Goal: Information Seeking & Learning: Find specific fact

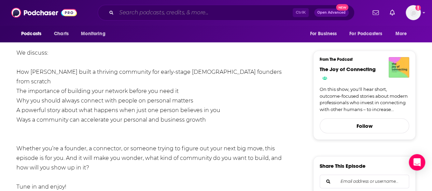
click at [158, 11] on input "Search podcasts, credits, & more..." at bounding box center [205, 12] width 176 height 11
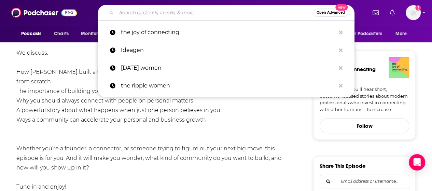
click at [30, 115] on li "Ways a community can accelerate your personal and business growth" at bounding box center [154, 120] width 277 height 10
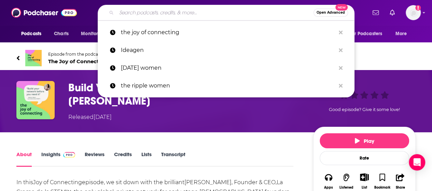
click at [158, 11] on input "Search podcasts, credits, & more..." at bounding box center [215, 12] width 197 height 11
paste input "Leslie Greenwood"
type input "Leslie Greenwood"
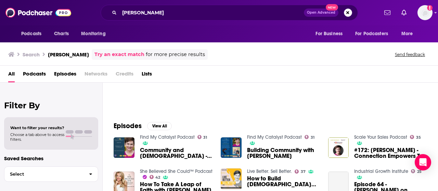
scroll to position [64, 0]
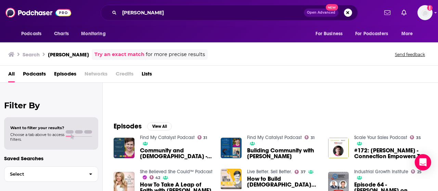
click at [372, 88] on div at bounding box center [275, 72] width 324 height 66
click at [162, 124] on button "View All" at bounding box center [159, 126] width 25 height 8
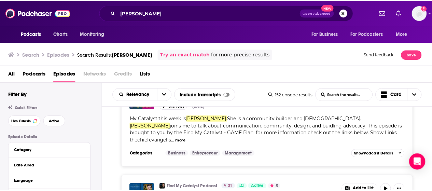
scroll to position [14, 0]
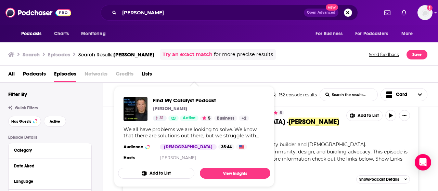
drag, startPoint x: 198, startPoint y: 113, endPoint x: 172, endPoint y: 75, distance: 46.2
click at [172, 75] on div "All Podcasts Episodes Networks Credits Lists" at bounding box center [220, 75] width 424 height 14
click at [189, 112] on div "Find My Catalyst Podcast Mike Simmons 31 Active 5 Business + 2" at bounding box center [201, 109] width 96 height 24
click at [176, 100] on span "Find My Catalyst Podcast" at bounding box center [201, 100] width 96 height 6
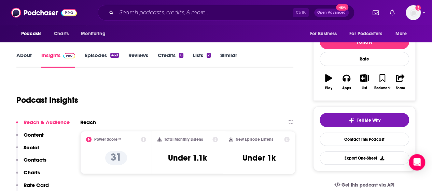
scroll to position [81, 0]
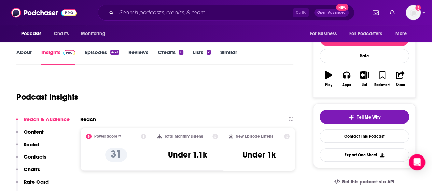
click at [21, 48] on div "About Insights Episodes 469 Reviews Credits 6 Lists 2 Similar" at bounding box center [154, 56] width 277 height 17
click at [26, 55] on link "About" at bounding box center [23, 57] width 15 height 16
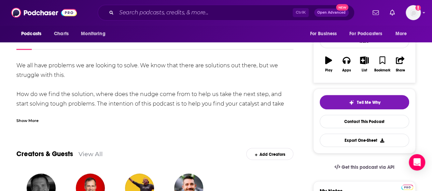
scroll to position [96, 0]
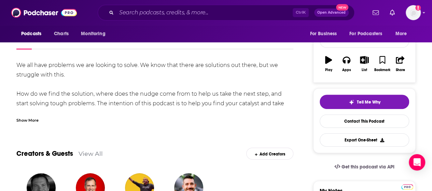
click at [29, 119] on div "Show More" at bounding box center [27, 120] width 22 height 6
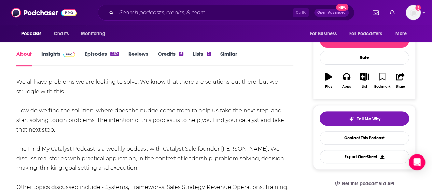
scroll to position [0, 0]
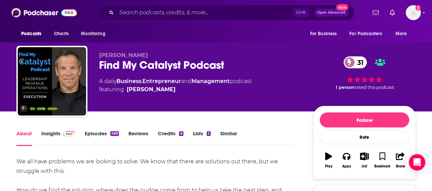
click at [104, 134] on link "Episodes 469" at bounding box center [102, 138] width 34 height 16
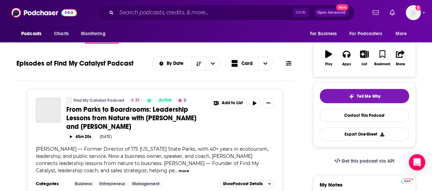
scroll to position [103, 0]
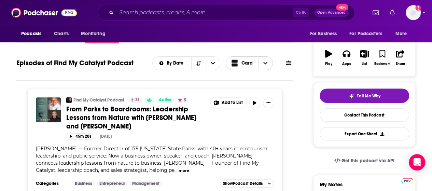
click at [244, 64] on span "Card" at bounding box center [247, 63] width 11 height 5
click at [244, 86] on span "Table" at bounding box center [253, 87] width 27 height 4
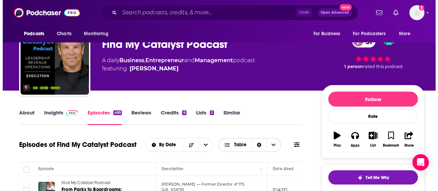
scroll to position [0, 0]
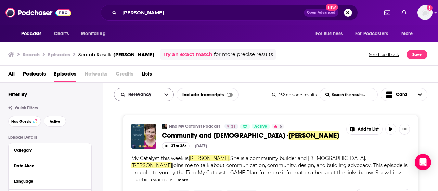
click at [166, 97] on button "open menu" at bounding box center [166, 95] width 14 height 12
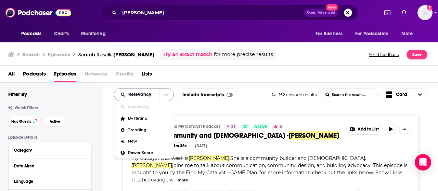
click at [166, 97] on button "close menu" at bounding box center [166, 95] width 14 height 12
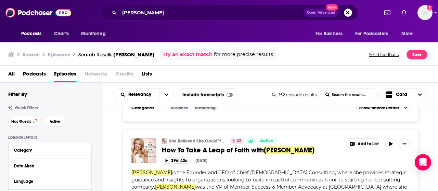
scroll to position [288, 0]
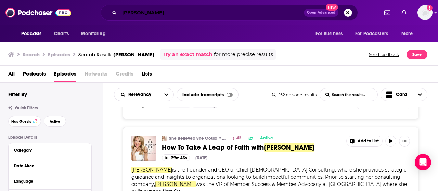
click at [142, 13] on input "Leslie Greenwood" at bounding box center [211, 12] width 184 height 11
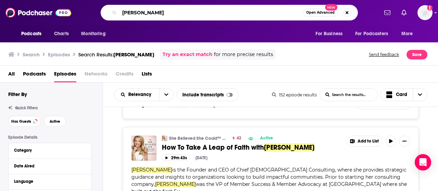
click at [142, 13] on input "Leslie Greenwood" at bounding box center [211, 12] width 184 height 11
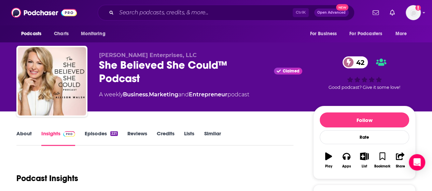
click at [24, 133] on link "About" at bounding box center [23, 138] width 15 height 16
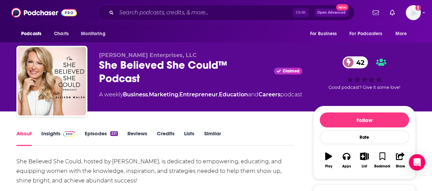
scroll to position [61, 0]
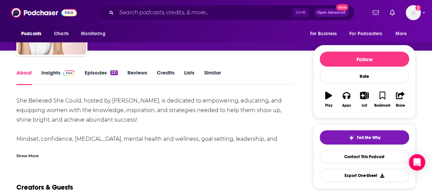
click at [32, 155] on div "Show More" at bounding box center [27, 155] width 22 height 6
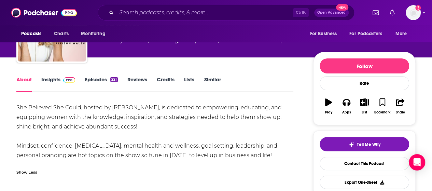
scroll to position [53, 0]
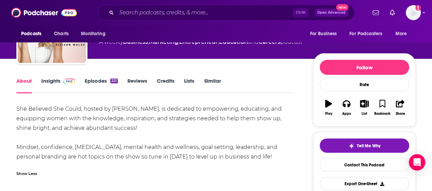
click at [106, 80] on link "Episodes 221" at bounding box center [101, 86] width 33 height 16
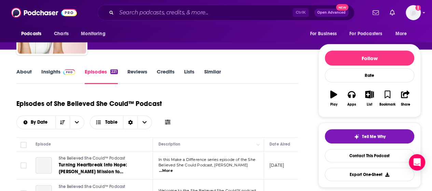
scroll to position [62, 0]
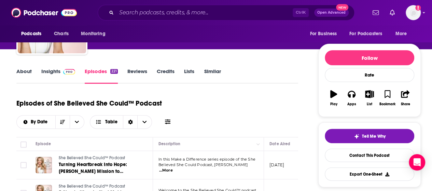
click at [168, 122] on icon at bounding box center [167, 121] width 5 height 5
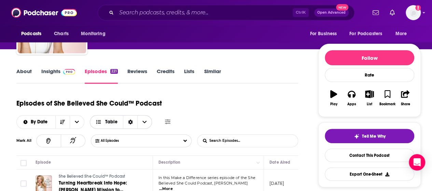
click at [104, 121] on span "Table" at bounding box center [107, 122] width 22 height 5
click at [104, 133] on span "Card" at bounding box center [125, 135] width 43 height 4
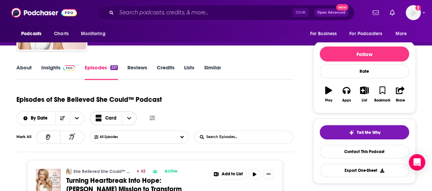
scroll to position [0, 0]
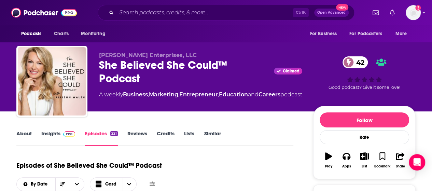
click at [24, 134] on link "About" at bounding box center [23, 138] width 15 height 16
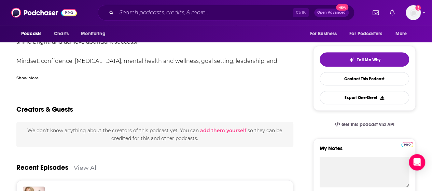
scroll to position [73, 0]
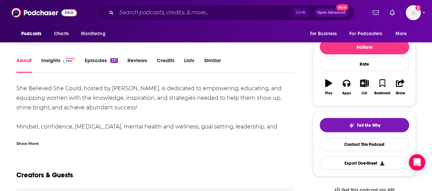
click at [29, 144] on div "Show More" at bounding box center [27, 143] width 22 height 6
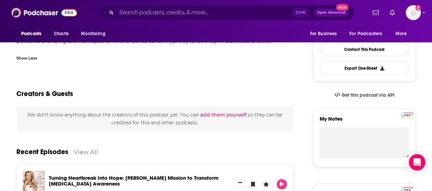
scroll to position [169, 0]
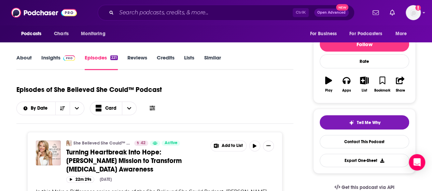
scroll to position [76, 0]
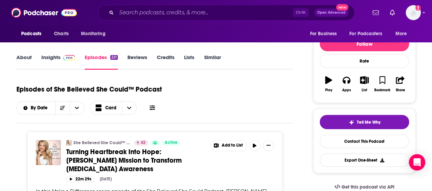
click at [61, 57] on span at bounding box center [68, 57] width 15 height 6
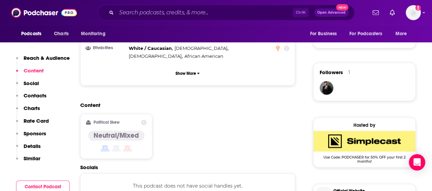
scroll to position [537, 0]
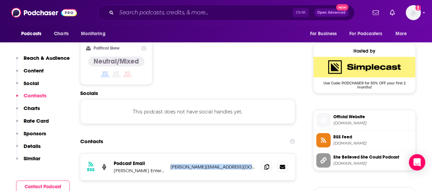
drag, startPoint x: 246, startPoint y: 131, endPoint x: 171, endPoint y: 131, distance: 75.9
click at [171, 164] on p "[PERSON_NAME][EMAIL_ADDRESS][DOMAIN_NAME]" at bounding box center [214, 167] width 86 height 6
copy p "[PERSON_NAME][EMAIL_ADDRESS][DOMAIN_NAME]"
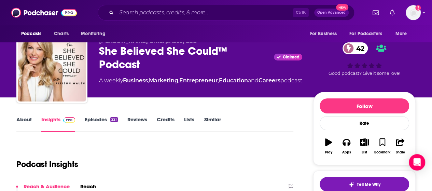
scroll to position [0, 0]
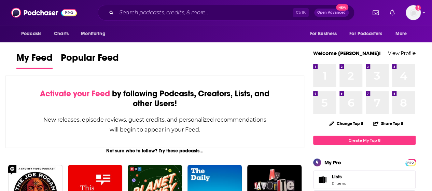
click at [174, 20] on div "Ctrl K Open Advanced New" at bounding box center [226, 13] width 257 height 16
click at [170, 13] on input "Search podcasts, credits, & more..." at bounding box center [205, 12] width 176 height 11
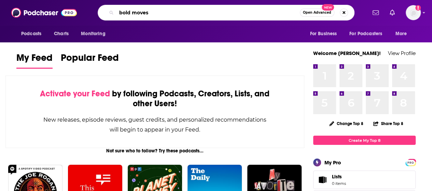
type input "bold moves"
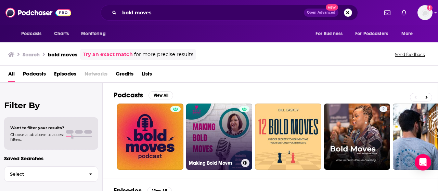
click at [213, 152] on link "Making Bold Moves" at bounding box center [219, 137] width 66 height 66
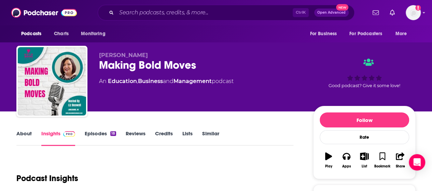
scroll to position [78, 0]
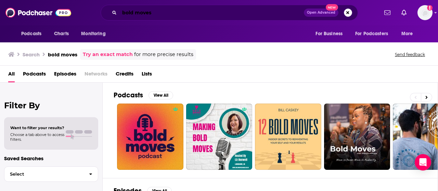
click at [171, 15] on input "bold moves" at bounding box center [211, 12] width 184 height 11
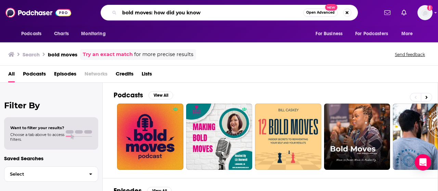
type input "bold moves: how did you know"
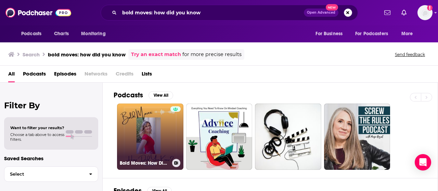
click at [143, 146] on link "Bold Moves: How Did You Know?" at bounding box center [150, 137] width 66 height 66
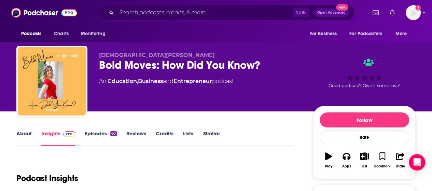
scroll to position [71, 0]
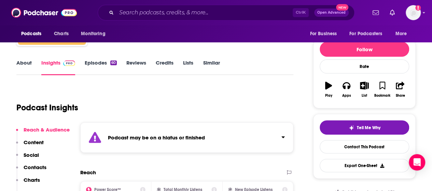
click at [98, 64] on link "Episodes 60" at bounding box center [101, 67] width 32 height 16
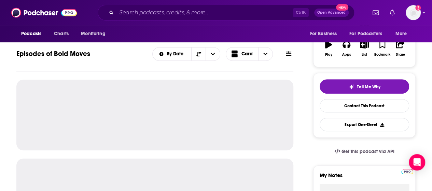
scroll to position [118, 0]
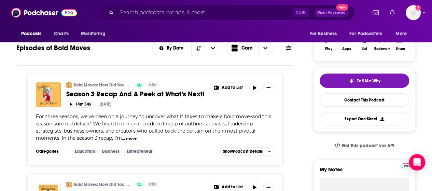
click at [130, 137] on button "more" at bounding box center [131, 139] width 11 height 6
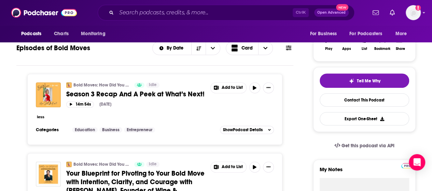
click at [40, 116] on button "less" at bounding box center [41, 117] width 8 height 6
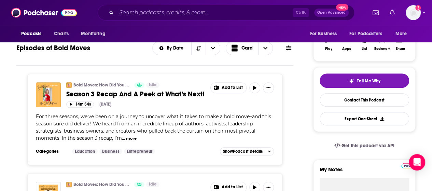
click at [167, 92] on span "Season 3 Recap And A Peek at What’s Next!" at bounding box center [135, 94] width 138 height 9
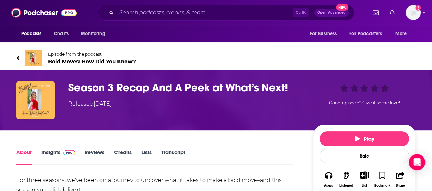
scroll to position [117, 0]
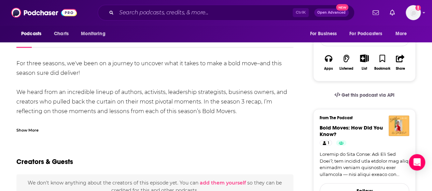
click at [30, 131] on div "Show More" at bounding box center [27, 129] width 22 height 6
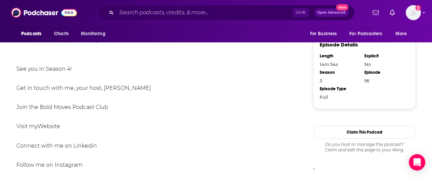
scroll to position [514, 0]
